Goal: Find specific fact: Find specific fact

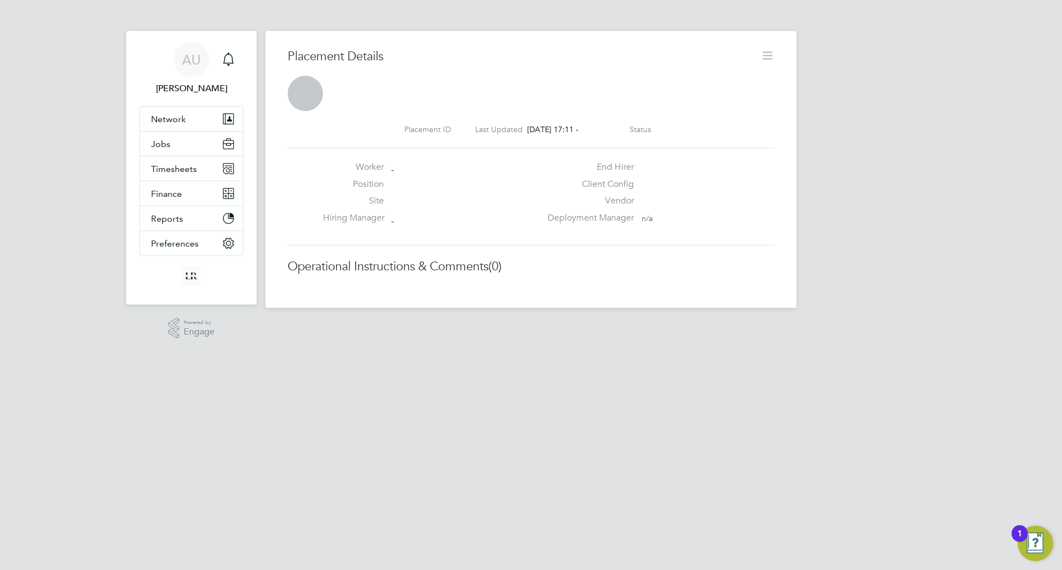
click at [715, 326] on html "AU [PERSON_NAME] Notifications Applications: Network Team Members Businesses Si…" at bounding box center [531, 163] width 1062 height 326
click at [181, 119] on span "Network" at bounding box center [168, 119] width 35 height 11
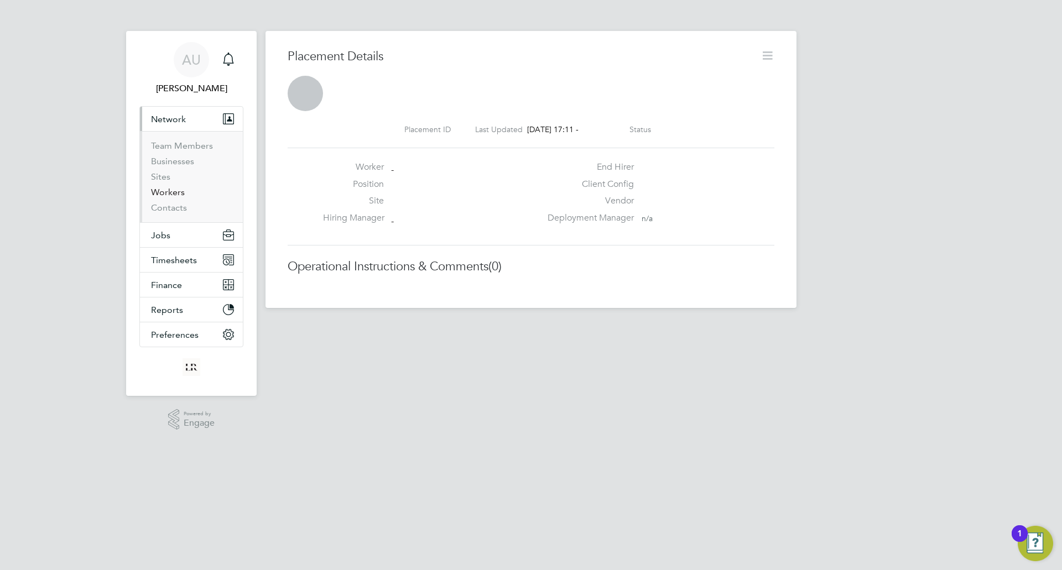
click at [180, 195] on link "Workers" at bounding box center [168, 192] width 34 height 11
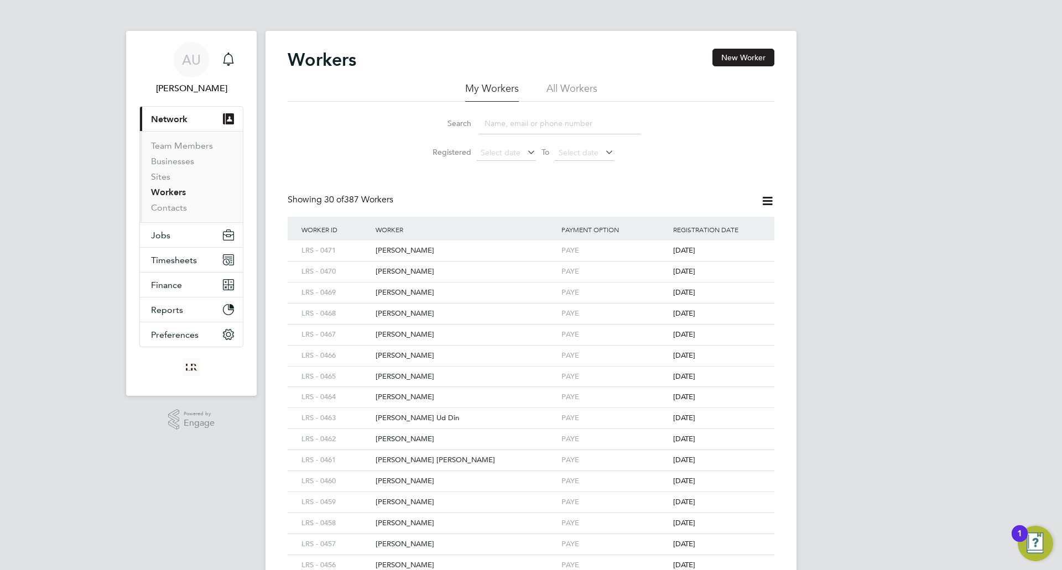
click at [525, 112] on li "Search" at bounding box center [531, 123] width 247 height 33
click at [525, 117] on input at bounding box center [560, 124] width 162 height 22
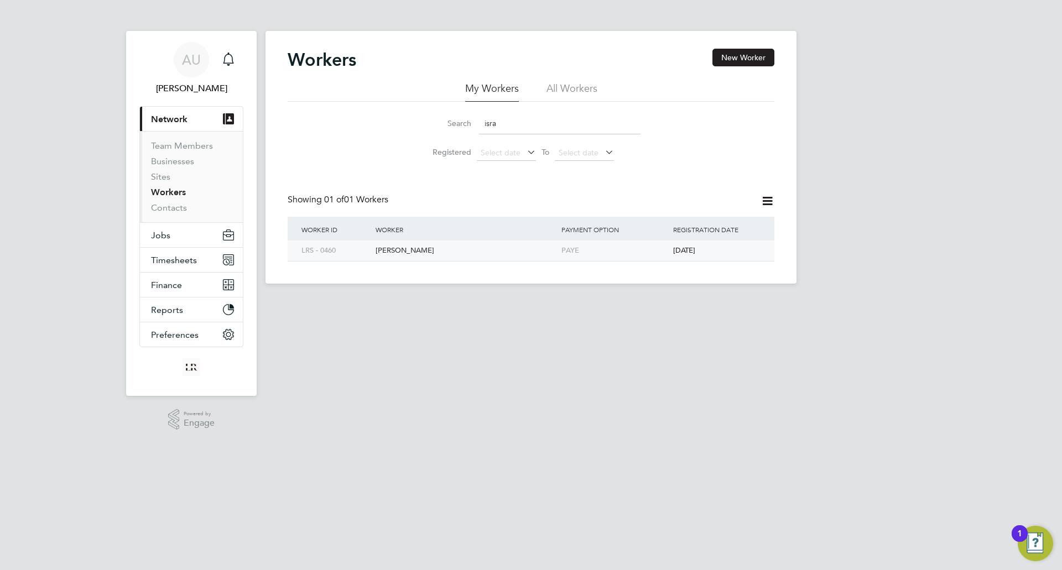
type input "isra"
click at [405, 257] on div "[PERSON_NAME]" at bounding box center [466, 251] width 186 height 20
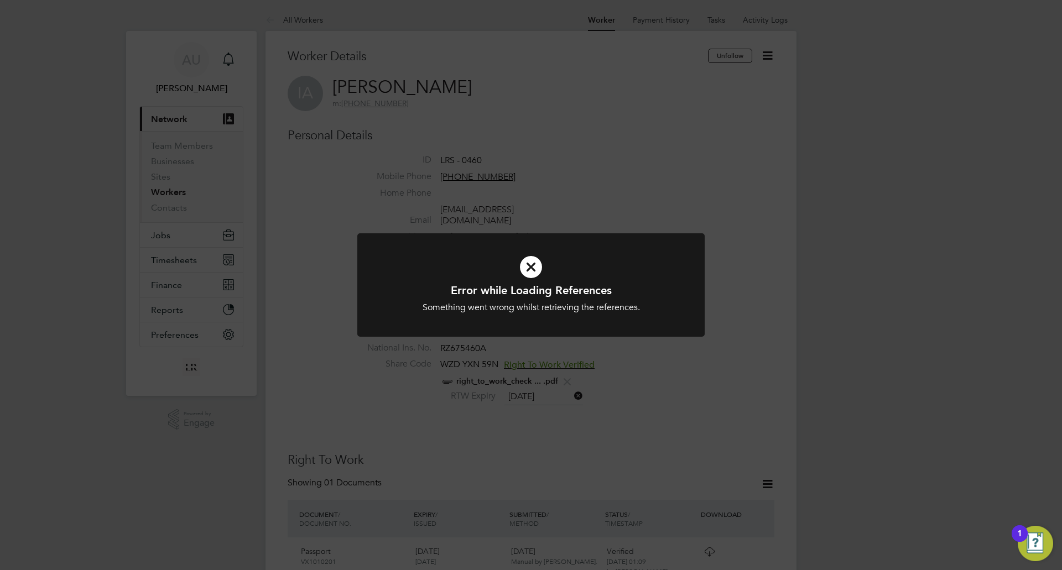
click at [643, 201] on div "Error while Loading References Something went wrong whilst retrieving the refer…" at bounding box center [531, 285] width 1062 height 570
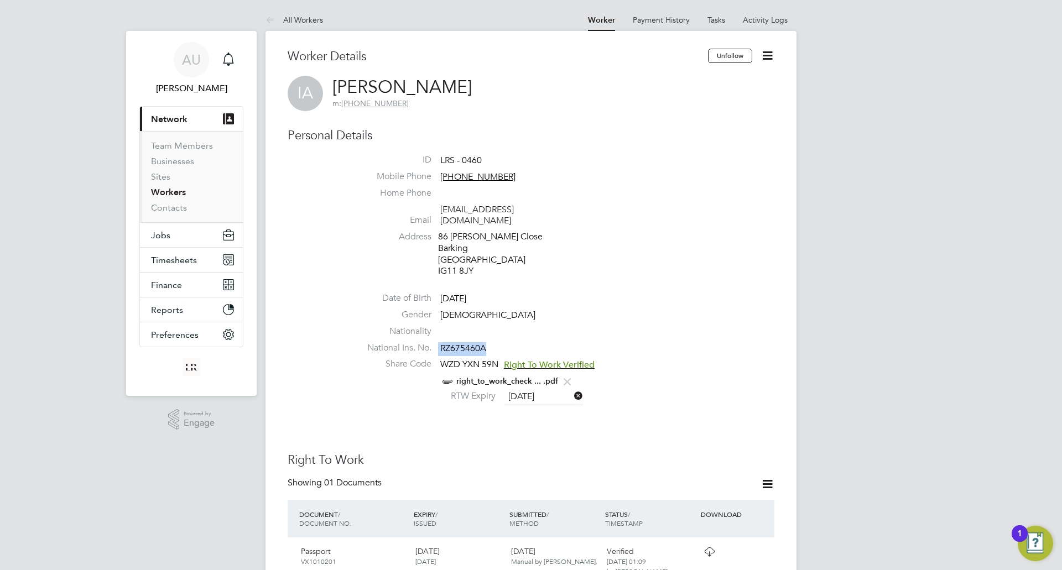
copy li "RZ675460A"
copy span "RZ675460A"
drag, startPoint x: 497, startPoint y: 329, endPoint x: 440, endPoint y: 328, distance: 56.4
click at [440, 342] on li "National Ins. No. RZ675460A" at bounding box center [564, 350] width 420 height 17
copy div "86 Gurney Close Barking Essex"
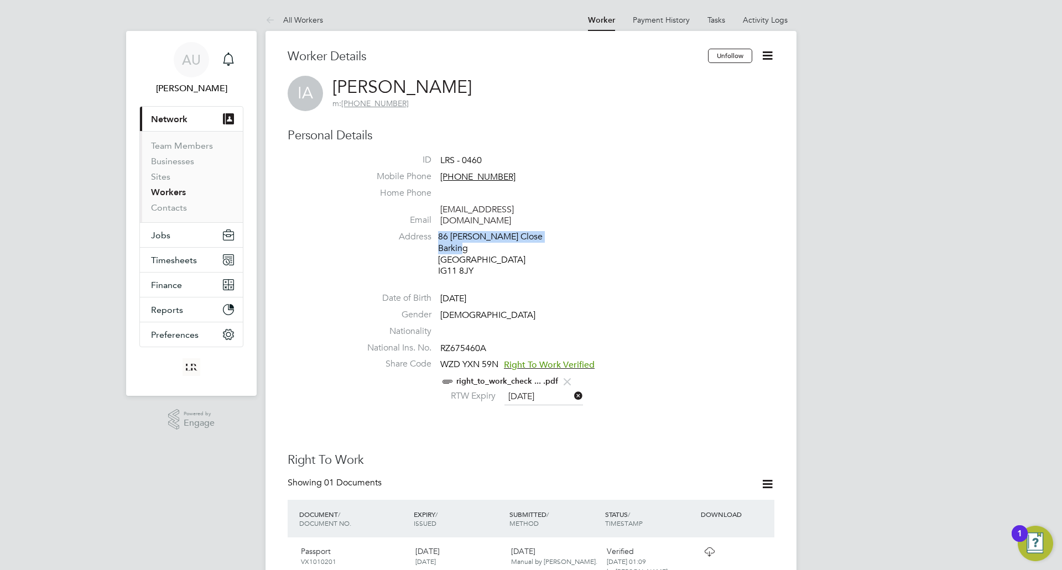
drag, startPoint x: 462, startPoint y: 238, endPoint x: 438, endPoint y: 229, distance: 26.1
click at [438, 231] on div "86 Gurney Close Barking Essex IG11 8JY" at bounding box center [490, 254] width 105 height 46
copy div "86 Gurney Close Barking Essex IG11 8JY"
copy div "IG11 8JY"
drag, startPoint x: 473, startPoint y: 252, endPoint x: 438, endPoint y: 250, distance: 34.9
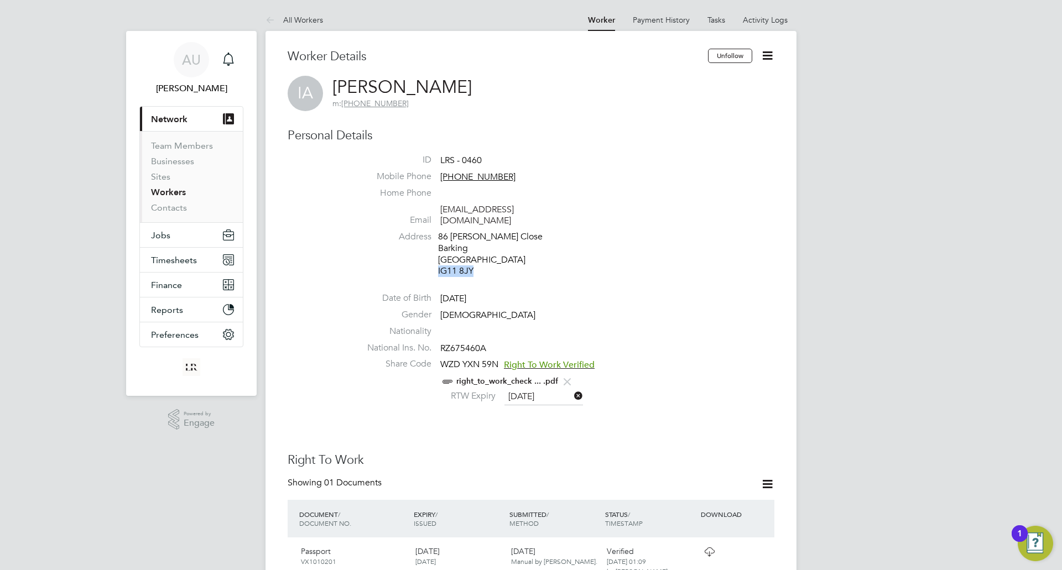
click at [438, 250] on div "86 Gurney Close Barking Essex IG11 8JY" at bounding box center [490, 254] width 105 height 46
